Goal: Download file/media

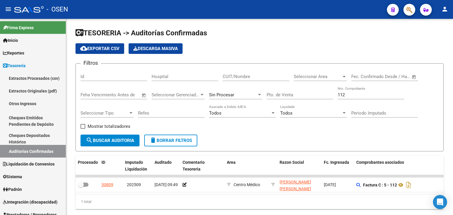
click at [341, 96] on input "112" at bounding box center [371, 94] width 67 height 5
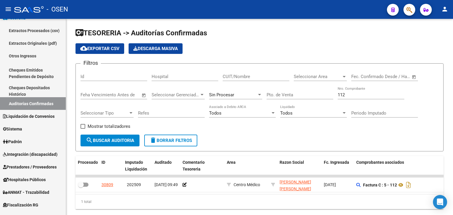
click at [341, 96] on input "112" at bounding box center [371, 94] width 67 height 5
drag, startPoint x: 0, startPoint y: 0, endPoint x: 341, endPoint y: 96, distance: 353.8
click at [341, 96] on input "112" at bounding box center [371, 94] width 67 height 5
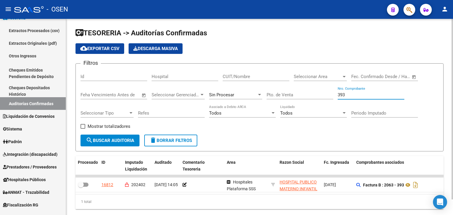
type input "393"
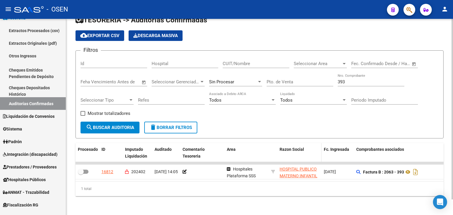
scroll to position [17, 0]
drag, startPoint x: 303, startPoint y: 138, endPoint x: 249, endPoint y: 153, distance: 56.7
click at [31, 169] on span "Prestadores / Proveedores" at bounding box center [30, 167] width 54 height 6
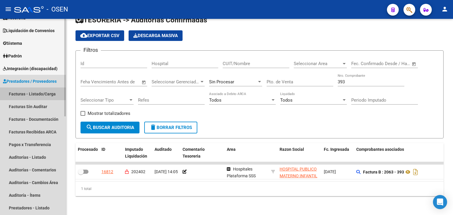
click at [29, 98] on link "Facturas - Listado/Carga" at bounding box center [33, 94] width 66 height 13
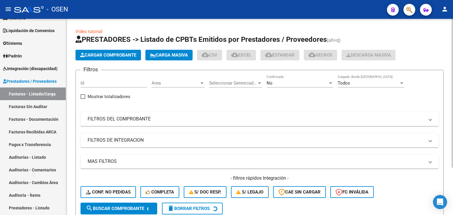
drag, startPoint x: 287, startPoint y: 119, endPoint x: 258, endPoint y: 96, distance: 37.3
click at [287, 119] on mat-panel-title "FILTROS DEL COMPROBANTE" at bounding box center [256, 119] width 337 height 6
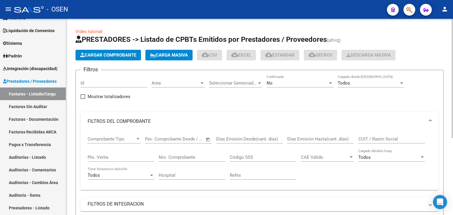
click at [272, 83] on span "No" at bounding box center [270, 82] width 6 height 5
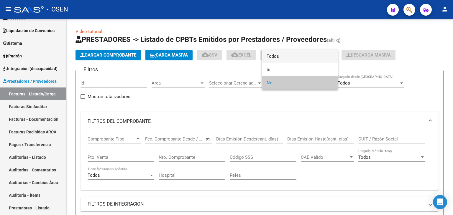
click at [282, 56] on span "Todos" at bounding box center [300, 56] width 67 height 13
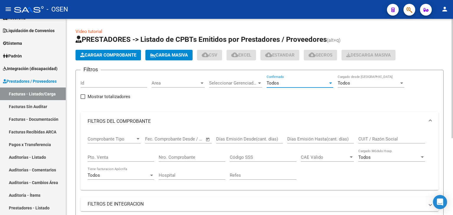
click at [366, 138] on input "CUIT / Razón Social" at bounding box center [391, 139] width 67 height 5
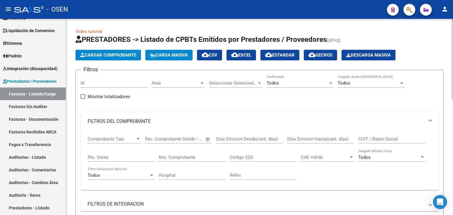
drag, startPoint x: 182, startPoint y: 153, endPoint x: 178, endPoint y: 146, distance: 7.5
click at [182, 153] on div "Nro. Comprobante" at bounding box center [192, 155] width 67 height 13
type input "393"
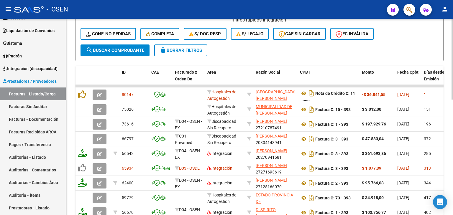
drag, startPoint x: 215, startPoint y: 101, endPoint x: 216, endPoint y: 134, distance: 33.3
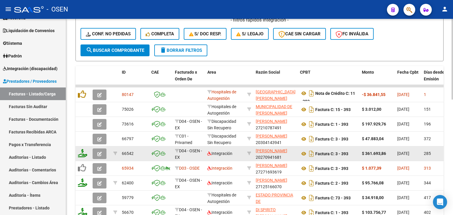
scroll to position [234, 0]
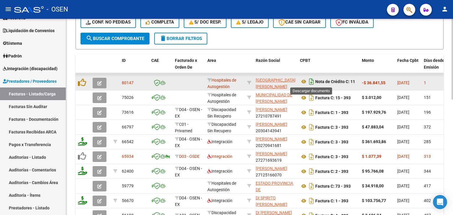
click at [308, 81] on icon "Descargar documento" at bounding box center [312, 81] width 8 height 9
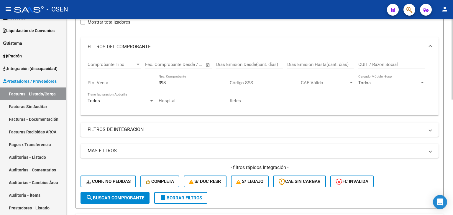
drag, startPoint x: 250, startPoint y: 32, endPoint x: 239, endPoint y: 43, distance: 15.6
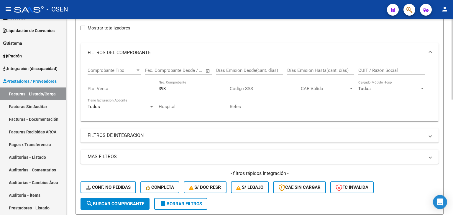
click at [366, 69] on input "CUIT / Razón Social" at bounding box center [391, 70] width 67 height 5
type input "mavi"
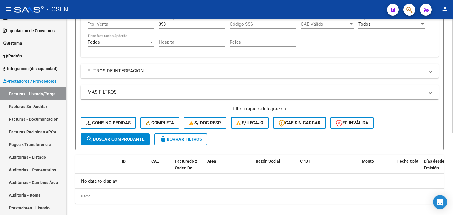
scroll to position [139, 0]
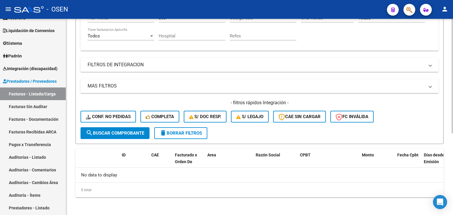
drag, startPoint x: 343, startPoint y: 30, endPoint x: 338, endPoint y: 79, distance: 49.2
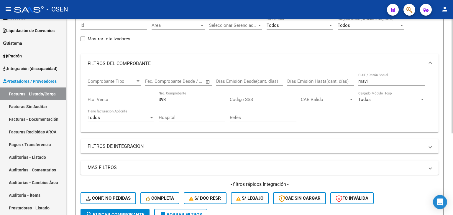
drag, startPoint x: 226, startPoint y: 23, endPoint x: 236, endPoint y: 41, distance: 20.0
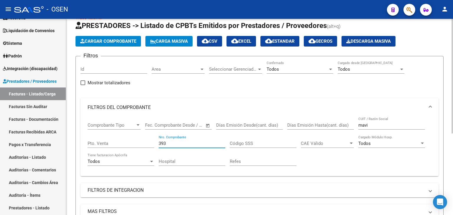
click at [175, 144] on input "393" at bounding box center [192, 143] width 67 height 5
type input "3"
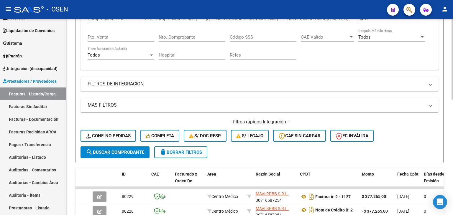
drag, startPoint x: 207, startPoint y: 86, endPoint x: 206, endPoint y: 129, distance: 43.1
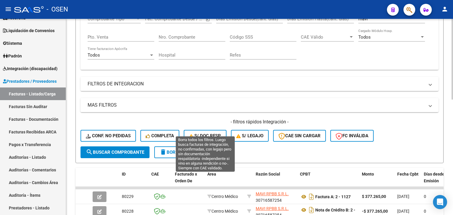
scroll to position [127, 0]
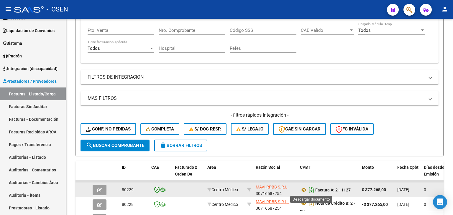
click at [310, 192] on icon "Descargar documento" at bounding box center [312, 189] width 8 height 9
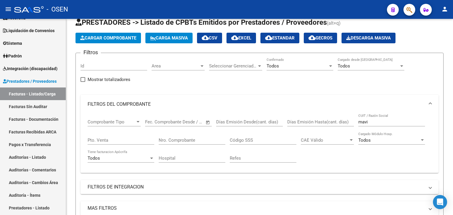
scroll to position [0, 0]
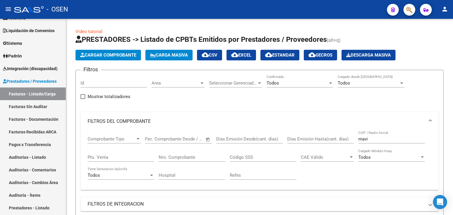
drag, startPoint x: 81, startPoint y: 61, endPoint x: 76, endPoint y: 8, distance: 53.5
